Goal: Task Accomplishment & Management: Complete application form

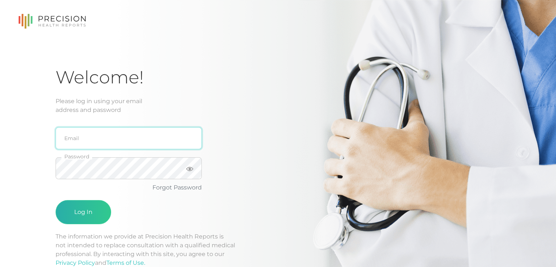
type input "[PERSON_NAME][EMAIL_ADDRESS][DOMAIN_NAME]"
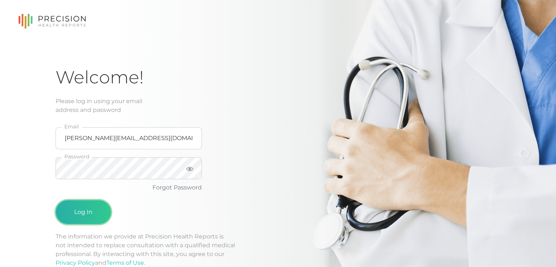
click at [76, 205] on button "Log In" at bounding box center [84, 212] width 56 height 24
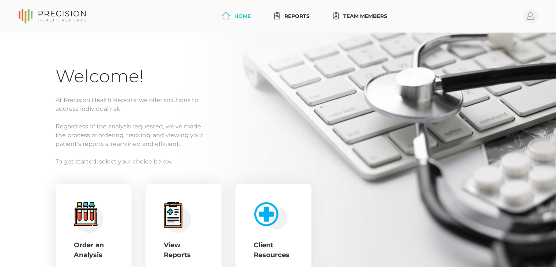
scroll to position [70, 0]
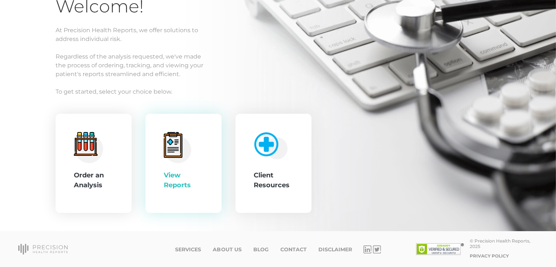
click at [170, 186] on div "View Reports" at bounding box center [183, 180] width 39 height 20
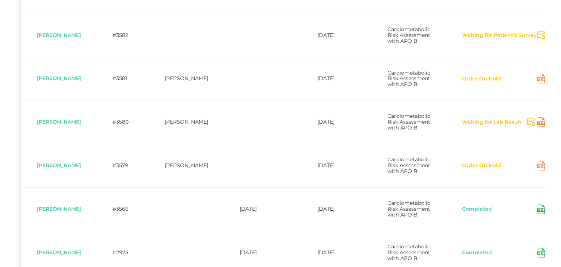
scroll to position [216, 0]
click at [464, 82] on button "Order On Hold" at bounding box center [479, 78] width 40 height 7
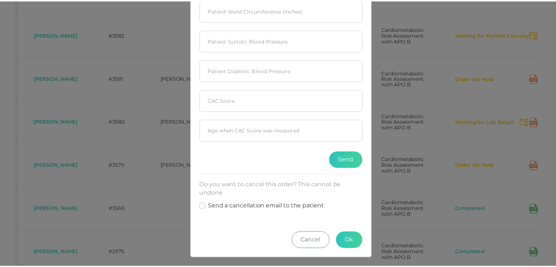
scroll to position [0, 0]
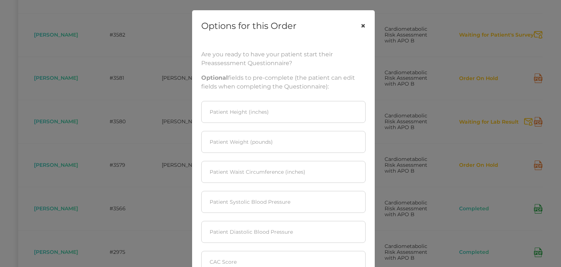
click at [359, 27] on button "×" at bounding box center [363, 26] width 23 height 31
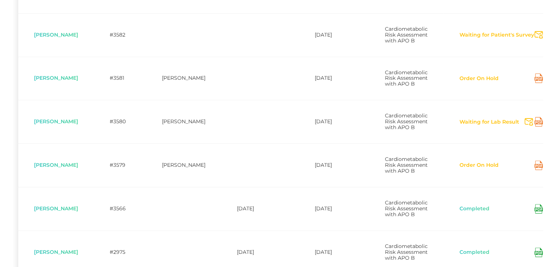
click at [472, 126] on div "Waiting for Lab Result Send Notification" at bounding box center [501, 121] width 84 height 9
click at [472, 126] on button "Waiting for Lab Result" at bounding box center [489, 121] width 60 height 7
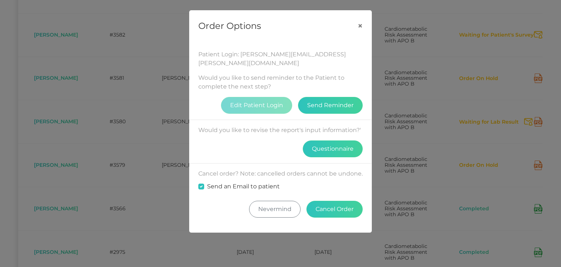
drag, startPoint x: 359, startPoint y: 26, endPoint x: 336, endPoint y: 42, distance: 28.6
click at [336, 42] on div "Patient Login: john.altman@woodburymn.gov Would you like to send reminder to th…" at bounding box center [281, 136] width 182 height 191
click at [358, 28] on button "×" at bounding box center [360, 26] width 23 height 31
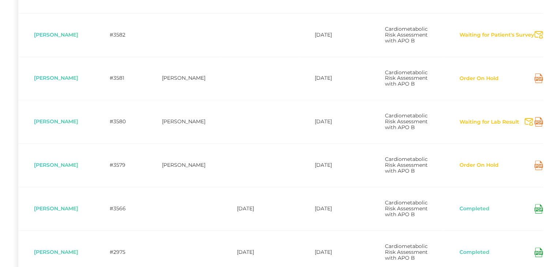
click at [535, 123] on icon at bounding box center [537, 122] width 4 height 2
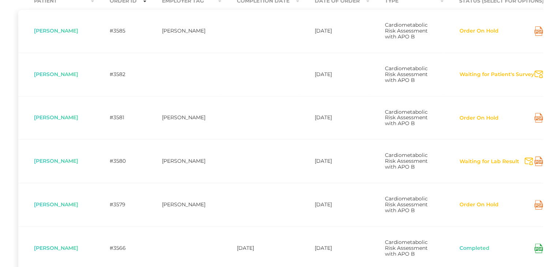
scroll to position [177, 0]
click at [57, 164] on span "[PERSON_NAME]" at bounding box center [56, 160] width 44 height 7
click at [67, 164] on span "[PERSON_NAME]" at bounding box center [56, 160] width 44 height 7
click at [118, 180] on td "#3580" at bounding box center [120, 160] width 52 height 43
click at [179, 182] on td "[PERSON_NAME]" at bounding box center [183, 160] width 75 height 43
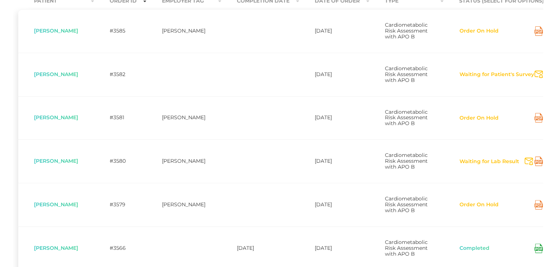
click at [327, 177] on td "[DATE]" at bounding box center [334, 160] width 70 height 43
click at [390, 170] on span "Cardiometabolic Risk Assessment with APO B" at bounding box center [406, 161] width 43 height 18
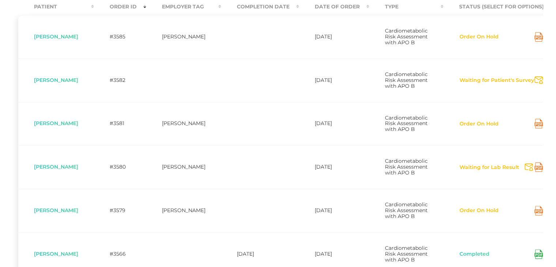
click at [464, 171] on button "Waiting for Lab Result" at bounding box center [489, 167] width 60 height 7
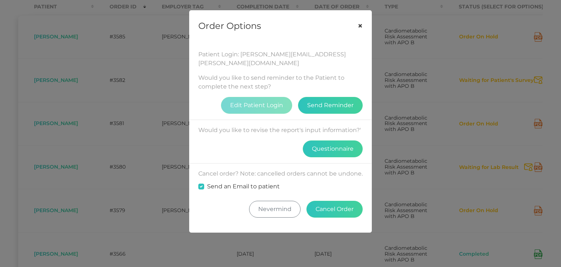
click at [359, 25] on button "×" at bounding box center [360, 26] width 23 height 31
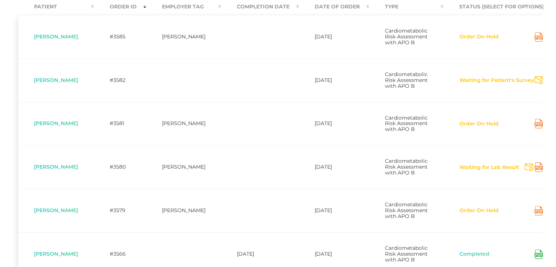
scroll to position [0, 0]
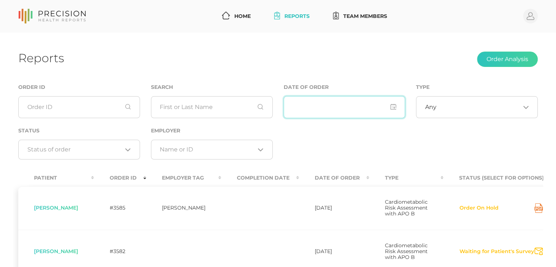
click at [379, 112] on input "input" at bounding box center [344, 107] width 122 height 22
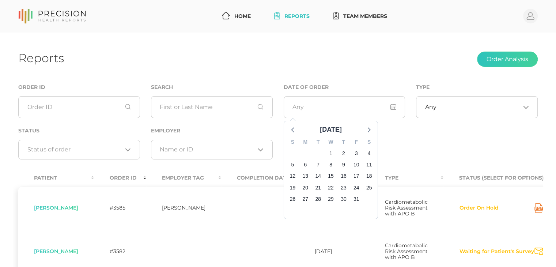
click at [398, 135] on div "Order ID Search Date of Order October 2025 S M T W T F S 28 29 30 1 2 3 4 5 6 7…" at bounding box center [278, 125] width 530 height 85
click at [104, 152] on input "Search for option" at bounding box center [74, 149] width 95 height 7
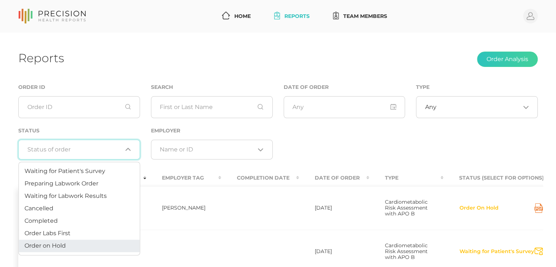
click at [92, 247] on li "Order on Hold" at bounding box center [79, 246] width 121 height 12
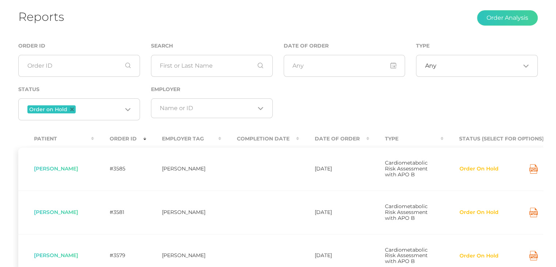
scroll to position [37, 0]
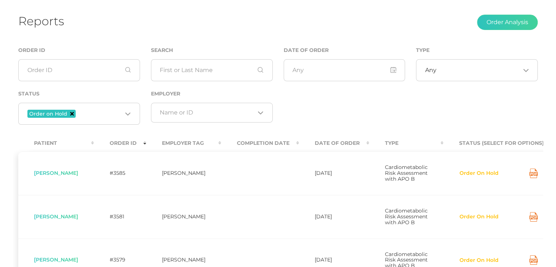
click at [70, 114] on icon "Deselect Order on Hold" at bounding box center [72, 114] width 4 height 4
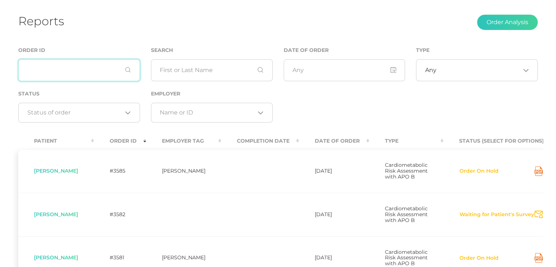
click at [101, 63] on input "text" at bounding box center [79, 70] width 122 height 22
click at [169, 73] on input "text" at bounding box center [212, 70] width 122 height 22
click at [50, 172] on span "[PERSON_NAME]" at bounding box center [56, 170] width 44 height 7
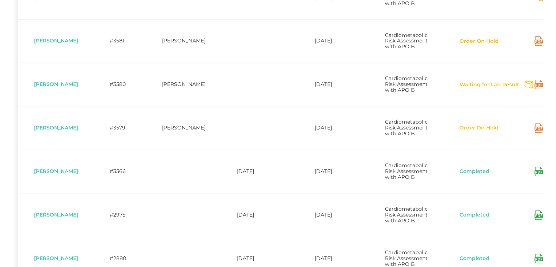
scroll to position [254, 0]
click at [524, 88] on icon "Send Notification" at bounding box center [528, 84] width 8 height 8
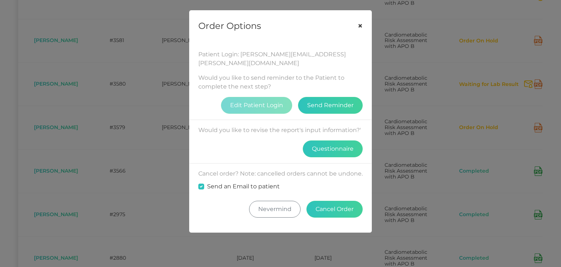
click at [358, 24] on button "×" at bounding box center [360, 26] width 23 height 31
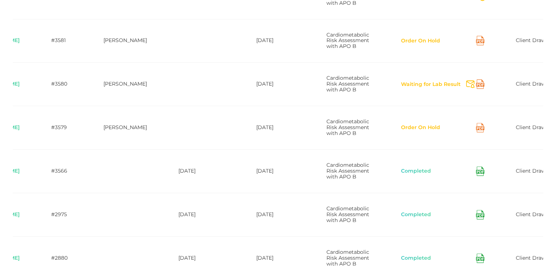
scroll to position [0, 0]
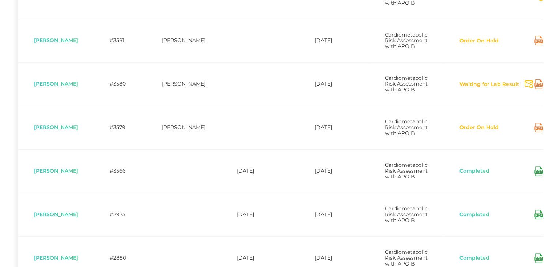
click at [534, 132] on icon at bounding box center [538, 127] width 8 height 9
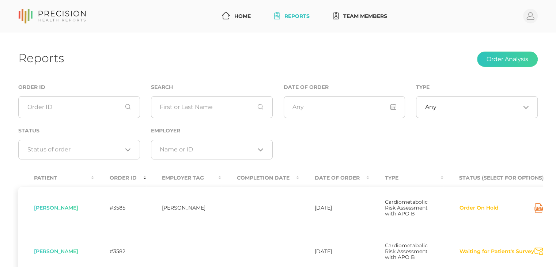
click at [217, 155] on div "Loading..." at bounding box center [212, 150] width 122 height 20
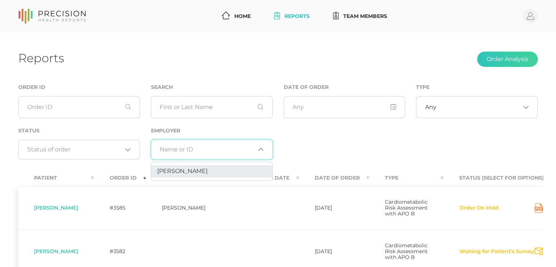
click at [244, 170] on li "[PERSON_NAME]" at bounding box center [211, 171] width 121 height 12
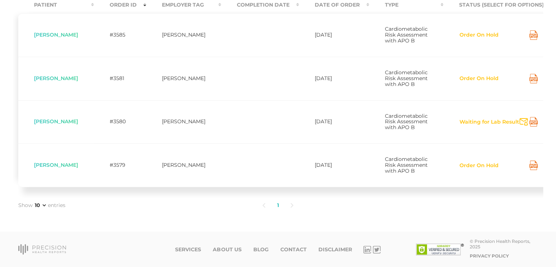
scroll to position [187, 0]
click at [50, 123] on span "[PERSON_NAME]" at bounding box center [56, 121] width 44 height 7
click at [211, 126] on td "[PERSON_NAME]" at bounding box center [183, 121] width 75 height 43
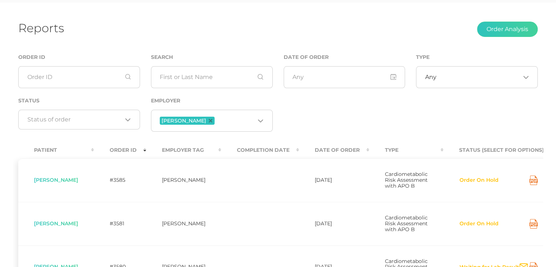
scroll to position [29, 0]
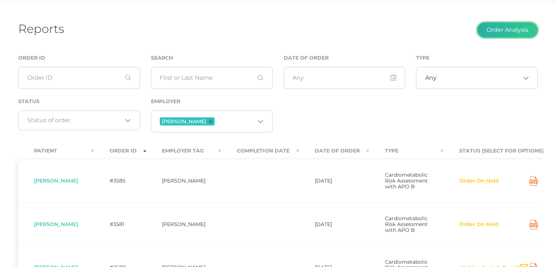
click at [502, 31] on button "Order Analysis" at bounding box center [507, 29] width 61 height 15
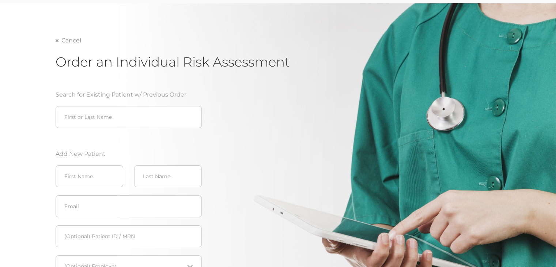
click at [57, 43] on link "Cancel" at bounding box center [69, 40] width 26 height 7
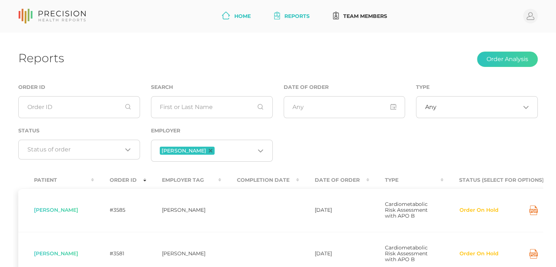
click at [227, 13] on link "Home" at bounding box center [236, 16] width 35 height 14
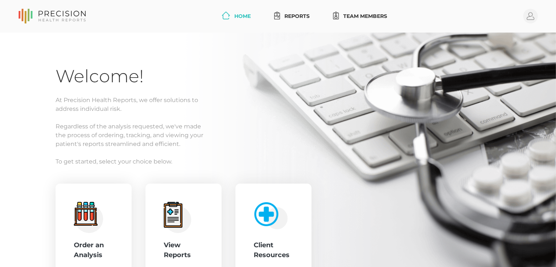
scroll to position [70, 0]
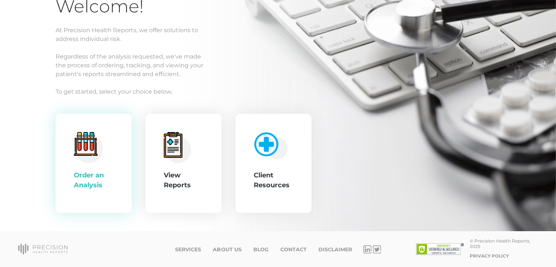
click at [89, 173] on div "Order an Analysis" at bounding box center [93, 180] width 39 height 20
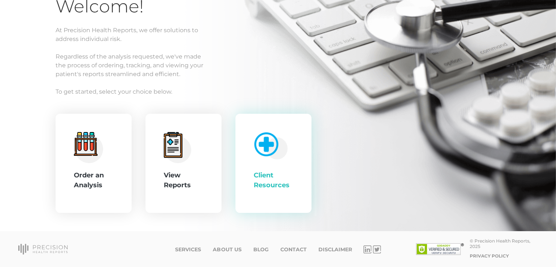
click at [275, 172] on div "Client Resources" at bounding box center [272, 180] width 39 height 20
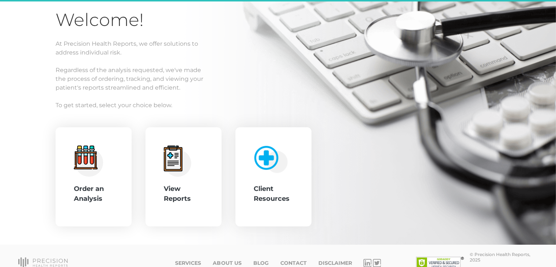
scroll to position [70, 0]
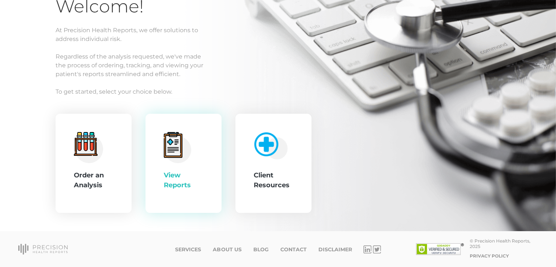
click at [191, 187] on div "View Reports" at bounding box center [183, 180] width 39 height 20
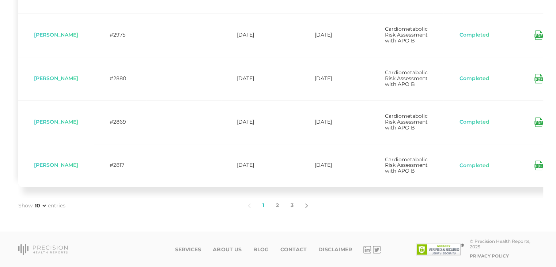
scroll to position [496, 0]
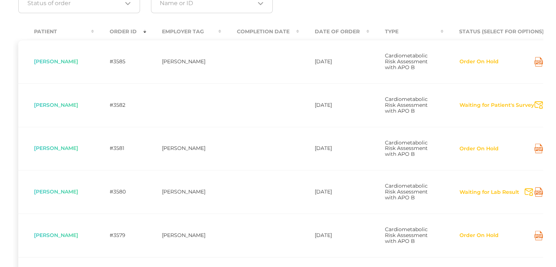
scroll to position [0, 0]
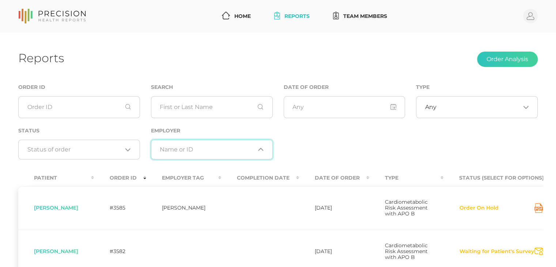
click at [235, 150] on input "Search for option" at bounding box center [207, 149] width 95 height 7
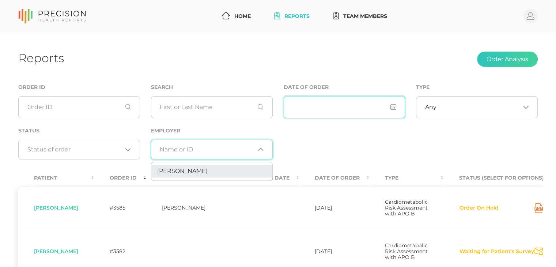
click at [337, 114] on input "input" at bounding box center [344, 107] width 122 height 22
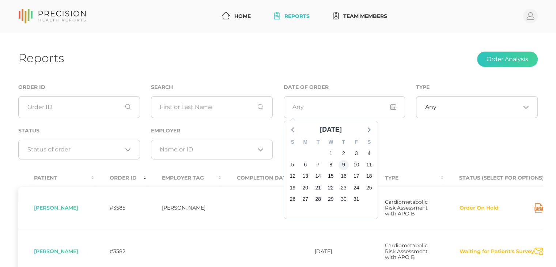
click at [348, 166] on div "9" at bounding box center [343, 164] width 10 height 11
click at [413, 152] on div "Order ID Search Date of Order October 2025 S M T W T F S 28 29 30 1 2 3 4 5 6 7…" at bounding box center [278, 125] width 530 height 85
click at [388, 110] on input "input" at bounding box center [344, 107] width 122 height 22
click at [343, 167] on span "9" at bounding box center [343, 165] width 10 height 10
type input "10/09/2025 - 10/09/2025"
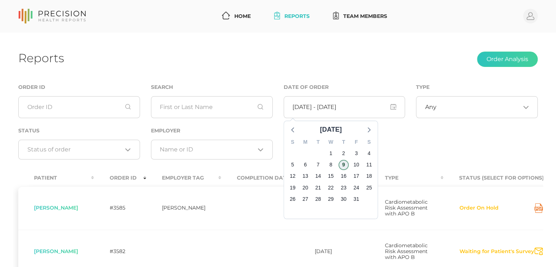
click at [346, 164] on span "9" at bounding box center [343, 165] width 10 height 10
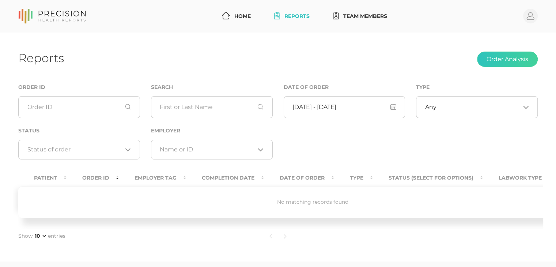
click at [409, 152] on div "Order ID Search Date of Order Type Any Loading... Status Loading... Employer Lo…" at bounding box center [278, 125] width 530 height 85
click at [240, 111] on input "text" at bounding box center [212, 107] width 122 height 22
type input "Altman"
click at [381, 113] on input "input" at bounding box center [344, 107] width 122 height 22
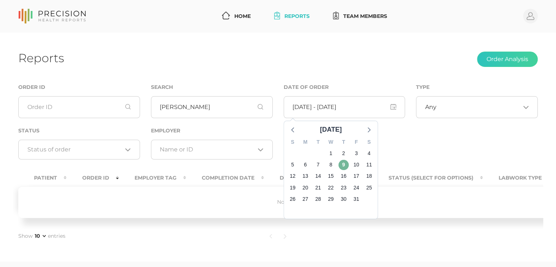
click at [346, 160] on span "9" at bounding box center [343, 165] width 10 height 10
click at [438, 165] on div "Order ID Search Altman Date of Order October 2025 S M T W T F S 28 29 30 1 2 3 …" at bounding box center [278, 125] width 530 height 85
type input "10/09/2025 - 10/09/2025"
click at [400, 110] on input "input" at bounding box center [344, 107] width 122 height 22
click at [397, 110] on input "input" at bounding box center [344, 107] width 122 height 22
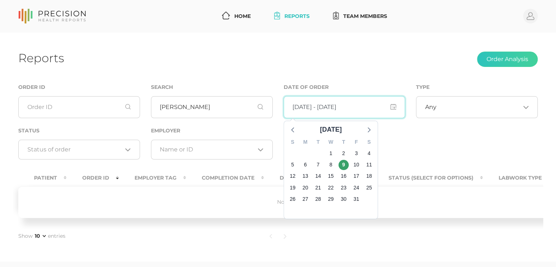
click at [393, 109] on input "input" at bounding box center [344, 107] width 122 height 22
drag, startPoint x: 384, startPoint y: 109, endPoint x: 234, endPoint y: 92, distance: 150.7
click at [234, 92] on div "Order ID Search Altman Date of Order October 2025 S M T W T F S 28 29 30 1 2 3 …" at bounding box center [278, 125] width 530 height 85
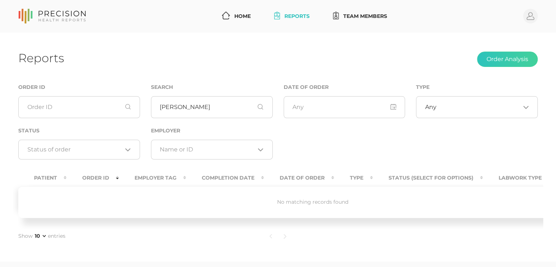
click at [285, 174] on th "Date Of Order" at bounding box center [299, 177] width 70 height 16
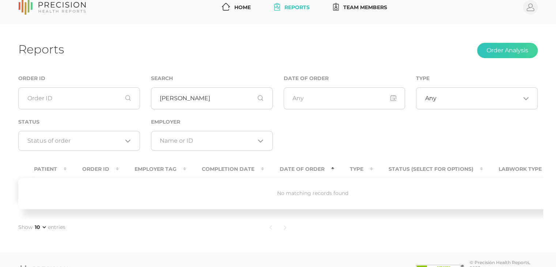
scroll to position [9, 0]
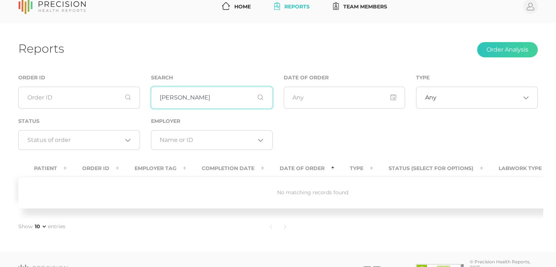
click at [258, 99] on input "Altman" at bounding box center [212, 98] width 122 height 22
click at [260, 98] on input "Altman" at bounding box center [212, 98] width 122 height 22
type input "A"
click at [417, 112] on div "Type Any Loading..." at bounding box center [476, 94] width 133 height 43
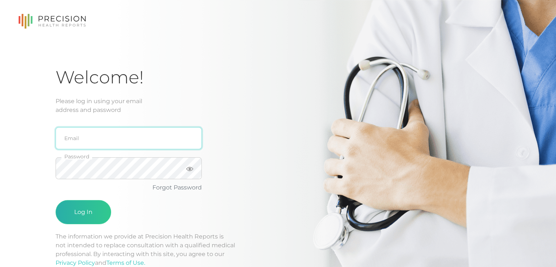
type input "[PERSON_NAME][EMAIL_ADDRESS][DOMAIN_NAME]"
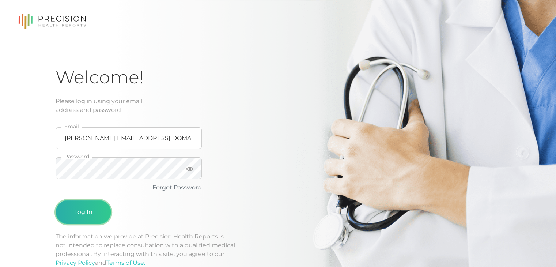
click at [97, 208] on button "Log In" at bounding box center [84, 212] width 56 height 24
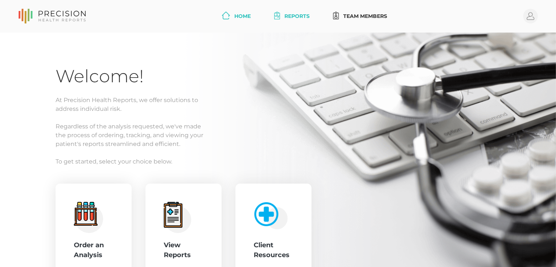
click at [285, 15] on link "Reports" at bounding box center [291, 16] width 41 height 14
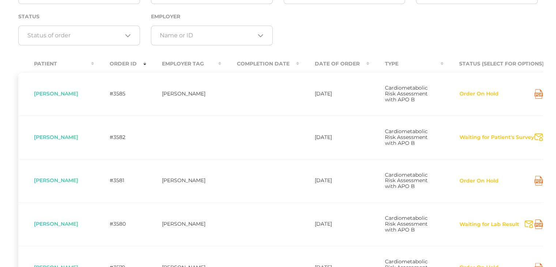
scroll to position [130, 0]
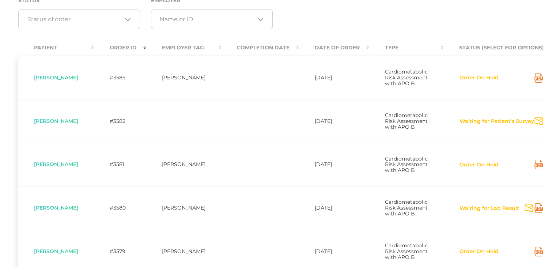
click at [50, 229] on td "[PERSON_NAME]" at bounding box center [56, 207] width 76 height 43
click at [43, 211] on span "[PERSON_NAME]" at bounding box center [56, 207] width 44 height 7
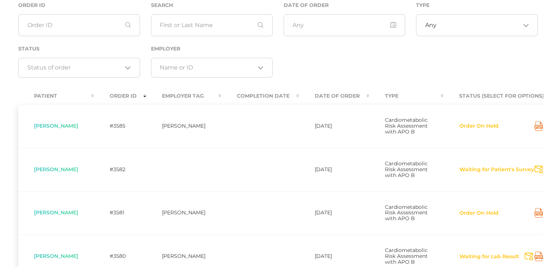
scroll to position [0, 0]
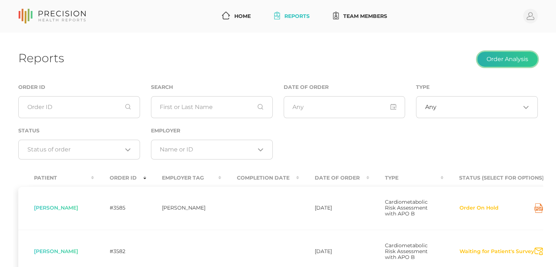
click at [511, 64] on button "Order Analysis" at bounding box center [507, 59] width 61 height 15
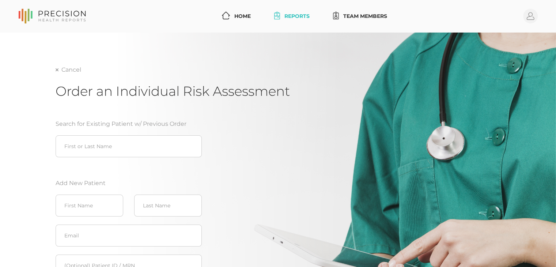
click at [326, 138] on div "Cancel Order an Individual Risk Assessment Search for Existing Patient w/ Previ…" at bounding box center [278, 217] width 445 height 305
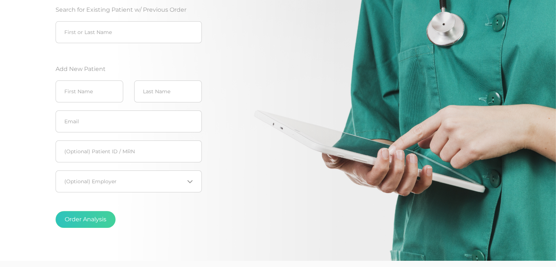
scroll to position [115, 0]
